Goal: Information Seeking & Learning: Learn about a topic

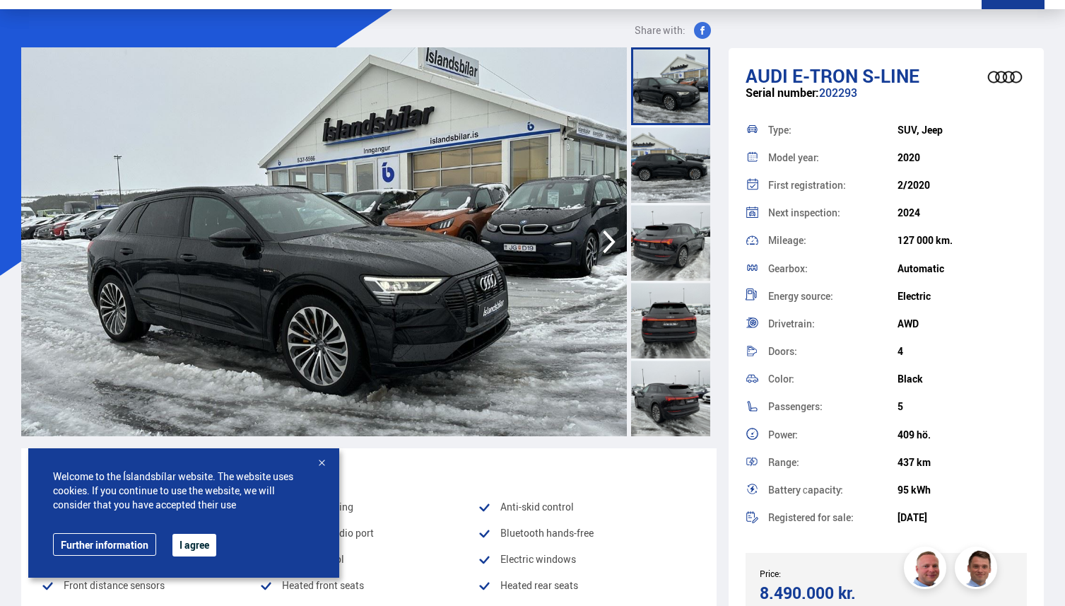
click at [326, 461] on div at bounding box center [322, 464] width 14 height 14
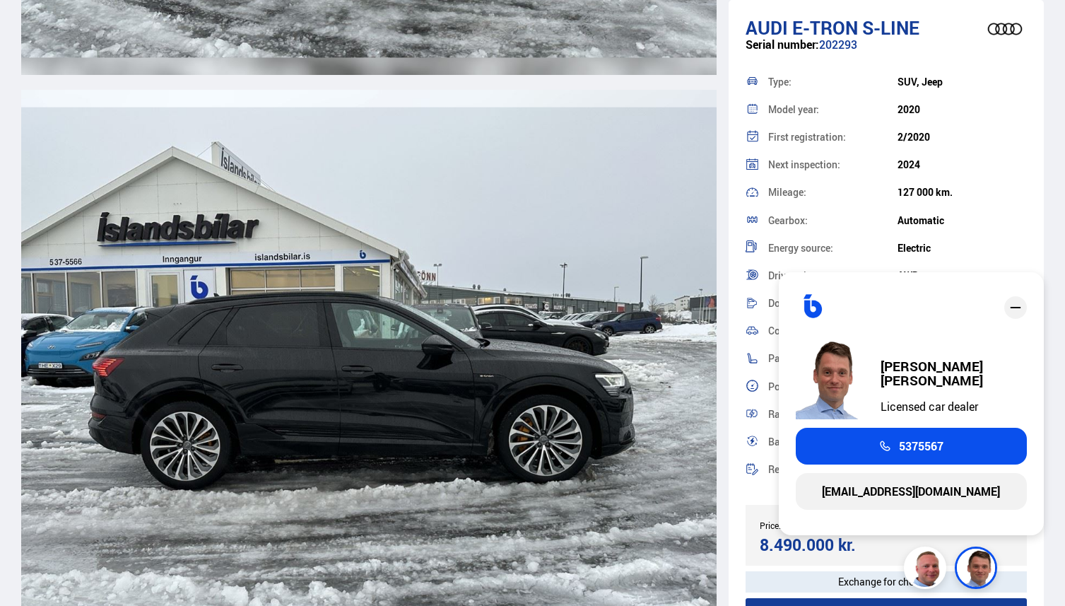
click at [1011, 131] on div "2/2020" at bounding box center [962, 136] width 129 height 11
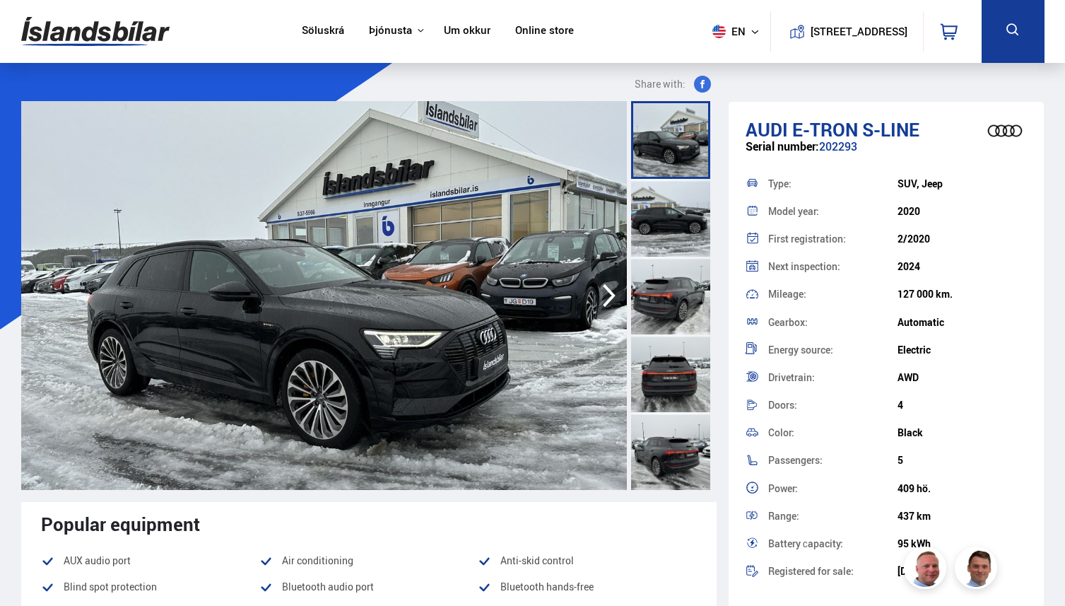
drag, startPoint x: 886, startPoint y: 212, endPoint x: 950, endPoint y: 235, distance: 67.5
click at [950, 235] on div "Type: SUV, Jeep Model year: 2020 First registration: 2/2020 Next inspection: 20…" at bounding box center [887, 378] width 282 height 416
click at [950, 235] on div "2/2020" at bounding box center [962, 238] width 129 height 11
drag, startPoint x: 896, startPoint y: 216, endPoint x: 956, endPoint y: 247, distance: 67.0
click at [956, 247] on div "Type: SUV, Jeep Model year: 2020 First registration: 2/2020 Next inspection: 20…" at bounding box center [887, 378] width 282 height 416
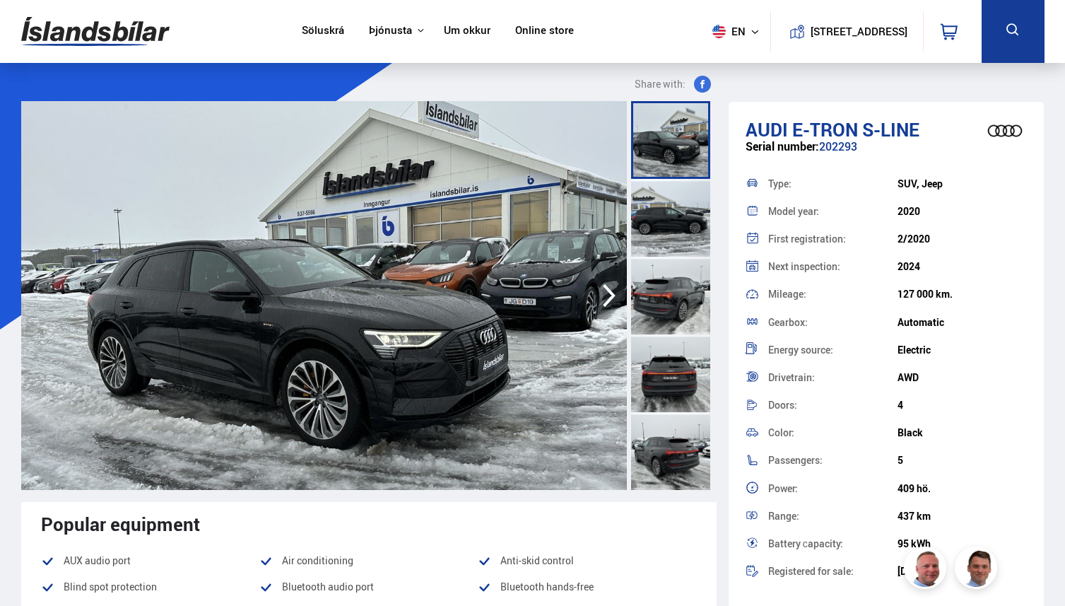
click at [956, 247] on div "First registration: 2/2020" at bounding box center [887, 239] width 282 height 28
drag, startPoint x: 892, startPoint y: 220, endPoint x: 1008, endPoint y: 320, distance: 153.3
click at [1008, 320] on div "Type: SUV, Jeep Model year: 2020 First registration: 2/2020 Next inspection: 20…" at bounding box center [887, 378] width 282 height 416
click at [1008, 320] on div "Automatic" at bounding box center [962, 322] width 129 height 11
drag, startPoint x: 895, startPoint y: 209, endPoint x: 1050, endPoint y: 348, distance: 208.2
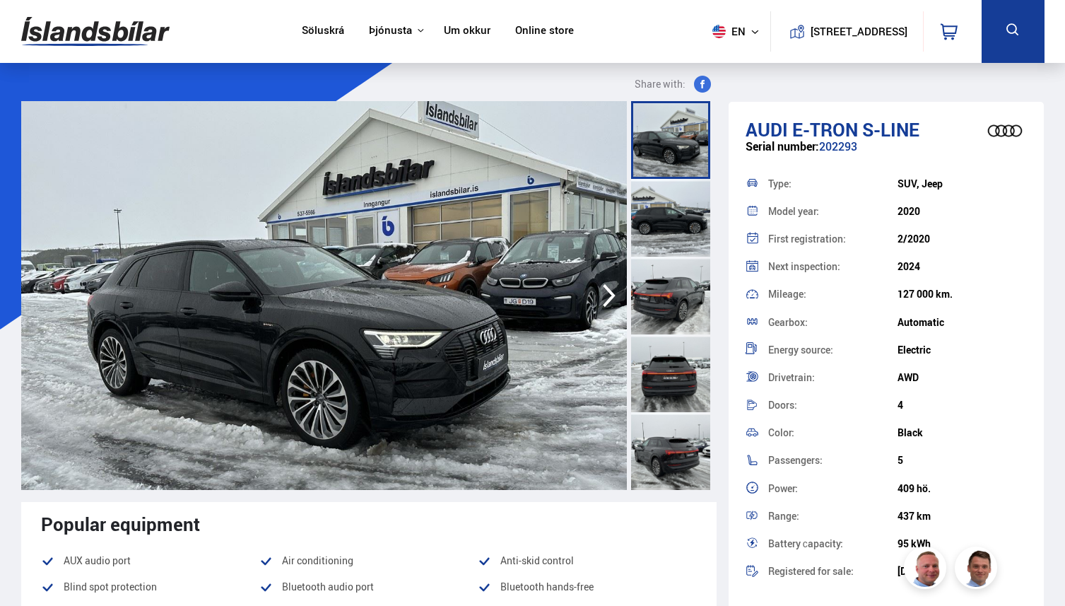
drag, startPoint x: 768, startPoint y: 208, endPoint x: 1008, endPoint y: 361, distance: 284.1
click at [1008, 360] on div "Type: SUV, Jeep Model year: 2020 First registration: 2/2020 Next inspection: 20…" at bounding box center [887, 378] width 282 height 416
click at [1008, 361] on div "Energy source: Electric" at bounding box center [887, 350] width 282 height 28
click at [649, 190] on div at bounding box center [670, 218] width 79 height 78
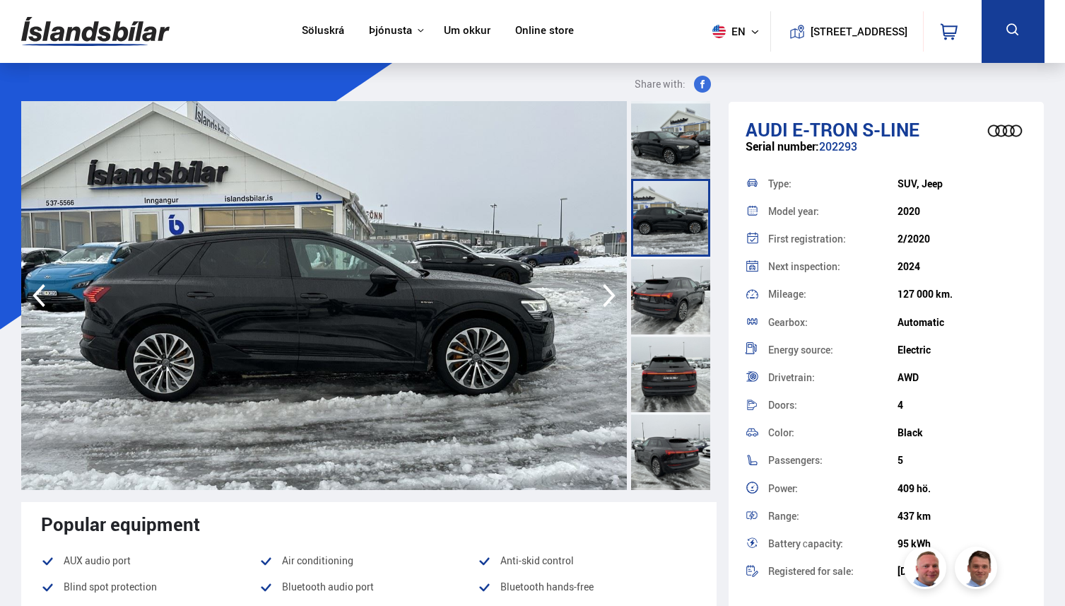
click at [698, 269] on div at bounding box center [670, 296] width 79 height 78
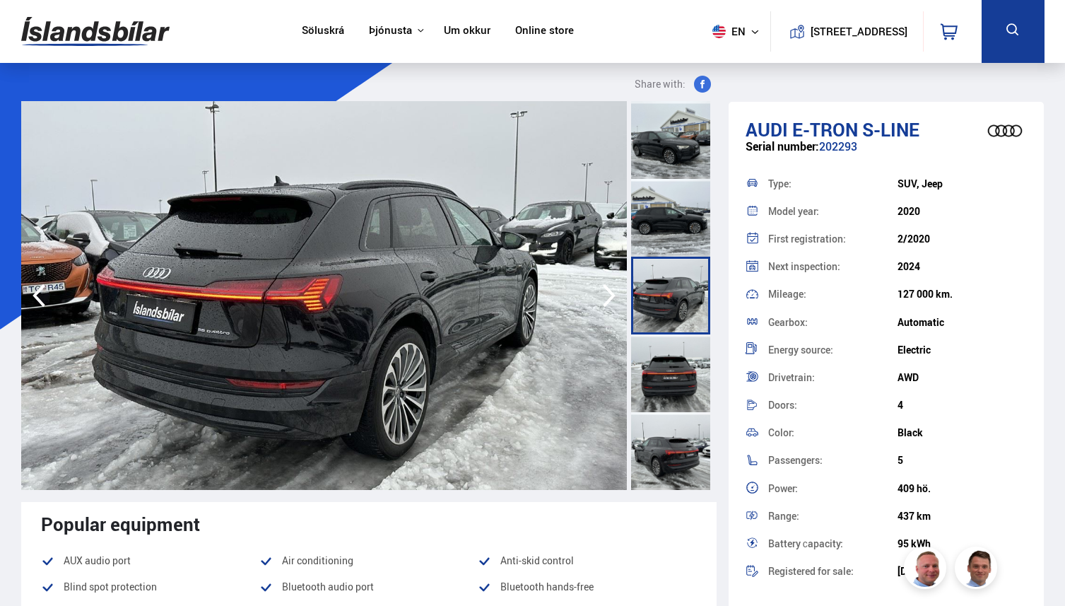
click at [695, 246] on div at bounding box center [670, 218] width 79 height 78
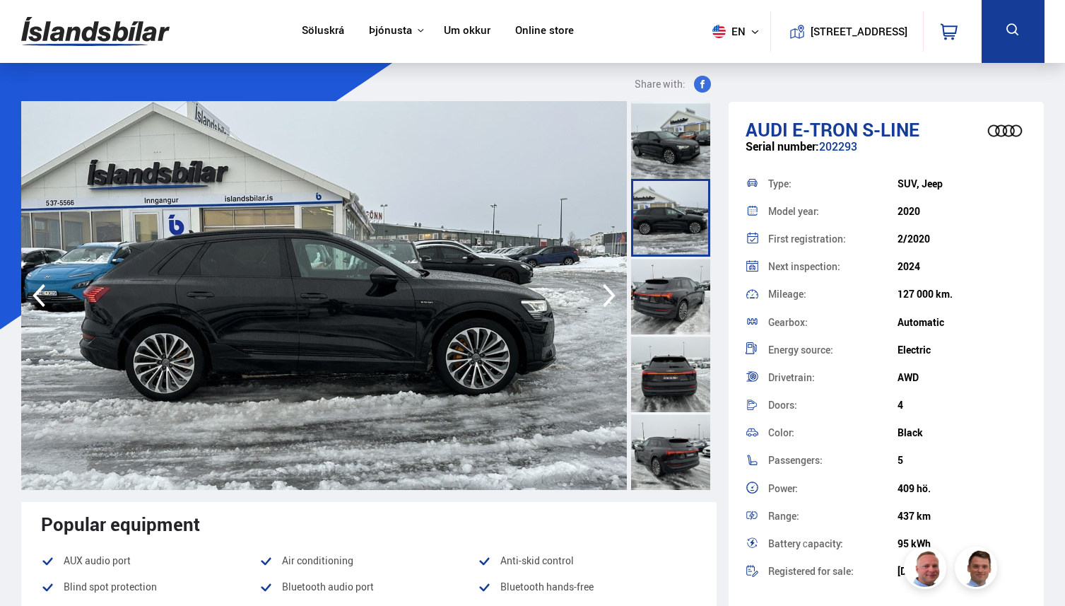
click at [691, 354] on div at bounding box center [670, 373] width 79 height 78
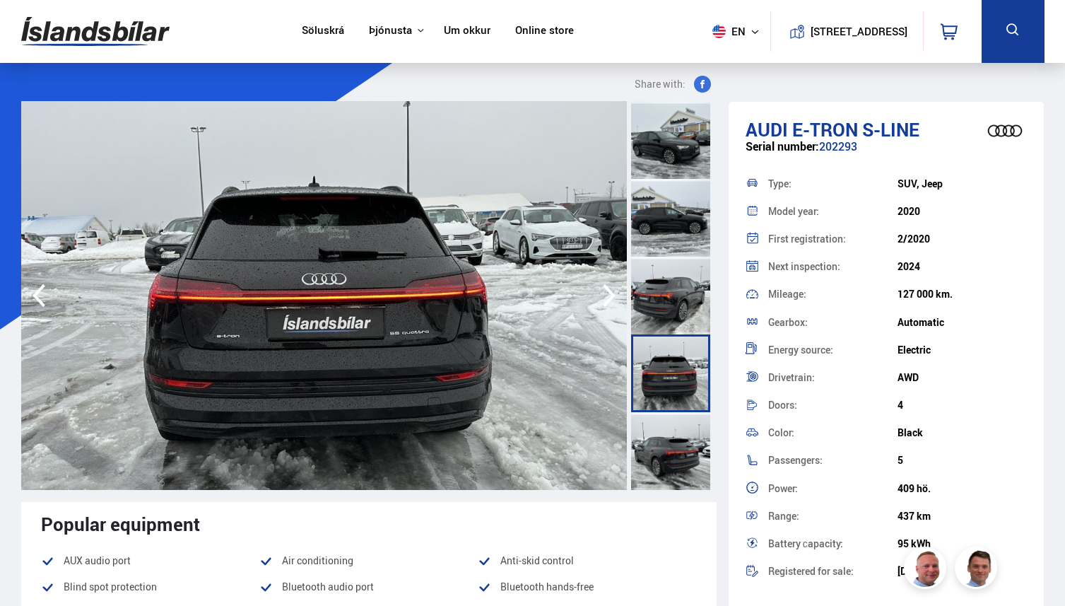
click at [675, 201] on div at bounding box center [670, 218] width 79 height 78
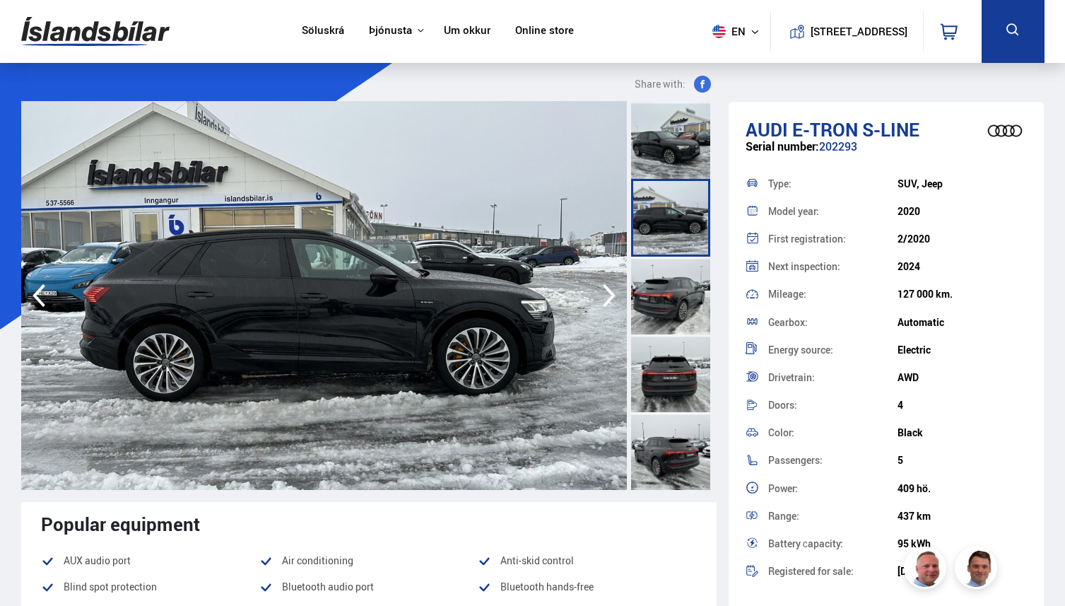
click at [675, 136] on div at bounding box center [670, 140] width 79 height 78
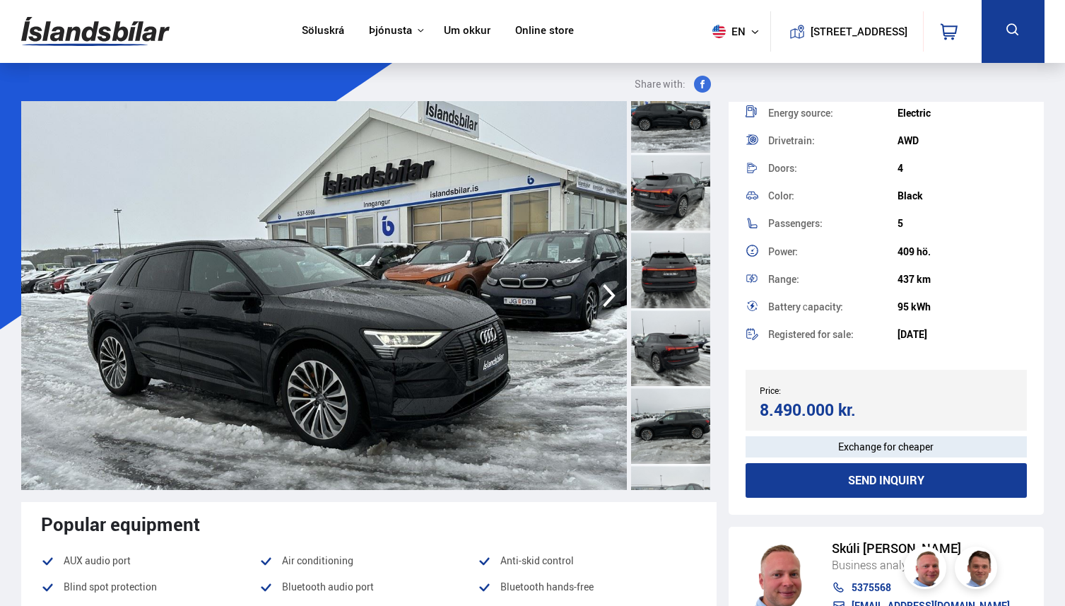
drag, startPoint x: 904, startPoint y: 248, endPoint x: 955, endPoint y: 278, distance: 58.9
click at [955, 278] on div "Type: SUV, Jeep Model year: 2020 First registration: 2/2020 Next inspection: 20…" at bounding box center [887, 141] width 282 height 416
drag, startPoint x: 896, startPoint y: 255, endPoint x: 945, endPoint y: 274, distance: 52.1
click at [945, 274] on div "Type: SUV, Jeep Model year: 2020 First registration: 2/2020 Next inspection: 20…" at bounding box center [887, 141] width 282 height 416
click at [945, 274] on div "437 km" at bounding box center [962, 279] width 129 height 11
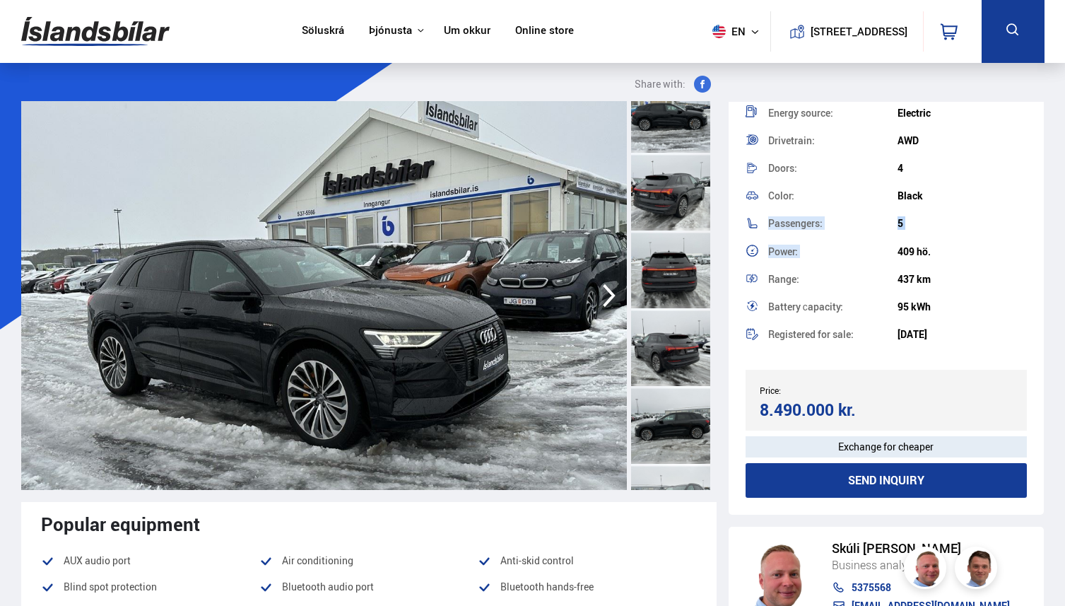
drag, startPoint x: 898, startPoint y: 194, endPoint x: 959, endPoint y: 240, distance: 76.8
click at [959, 242] on div "Type: SUV, Jeep Model year: 2020 First registration: 2/2020 Next inspection: 20…" at bounding box center [887, 141] width 282 height 416
click at [924, 249] on div "409 hö." at bounding box center [962, 251] width 129 height 11
drag, startPoint x: 897, startPoint y: 254, endPoint x: 958, endPoint y: 245, distance: 61.5
click at [958, 245] on div "Power: 409 hö." at bounding box center [887, 251] width 282 height 28
